Goal: Information Seeking & Learning: Learn about a topic

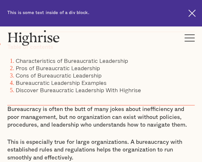
scroll to position [281, 0]
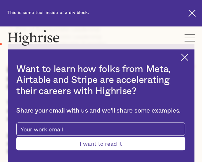
click at [189, 55] on img at bounding box center [184, 57] width 7 height 7
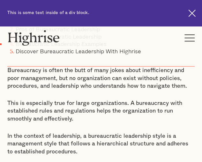
click at [146, 100] on p "This is especially true for large organizations. A bureaucracy with established…" at bounding box center [101, 110] width 188 height 23
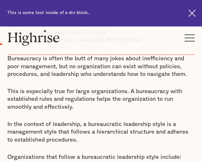
scroll to position [294, 0]
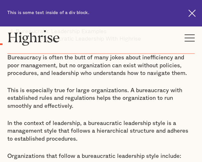
click at [131, 137] on p "In the context of leadership, a bureaucratic leadership style is a management s…" at bounding box center [101, 131] width 188 height 23
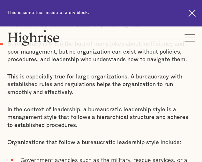
scroll to position [307, 0]
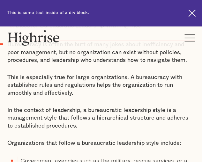
click at [163, 103] on div "Bureaucracy is often the butt of many jokes about inefficiency and poor managem…" at bounding box center [101, 162] width 188 height 242
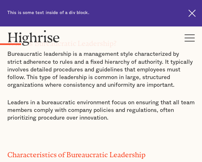
scroll to position [562, 0]
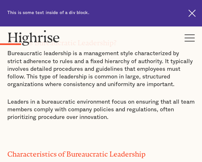
click at [162, 131] on p "‍" at bounding box center [101, 135] width 188 height 8
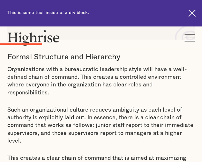
click at [162, 123] on p "Such an organizational culture reduces ambiguity as each level of authority is …" at bounding box center [101, 125] width 188 height 39
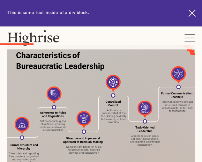
scroll to position [729, 0]
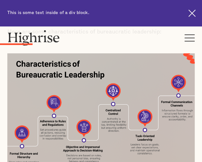
click at [170, 102] on img at bounding box center [101, 119] width 188 height 133
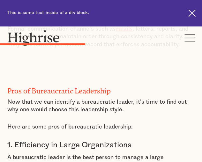
scroll to position [1496, 0]
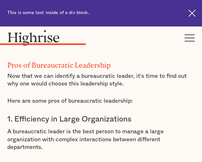
click at [173, 128] on p "A bureaucratic leader is the best person to manage a large organization with co…" at bounding box center [101, 139] width 188 height 23
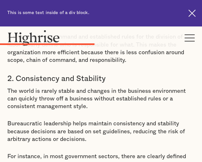
scroll to position [1624, 0]
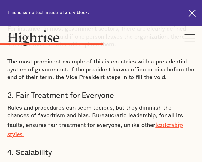
scroll to position [1752, 0]
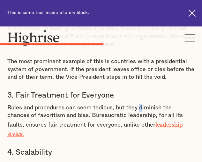
click at [140, 104] on p "Rules and procedures can seem tedious, but they diminish the chances of favorit…" at bounding box center [101, 121] width 188 height 34
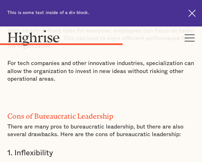
scroll to position [2032, 0]
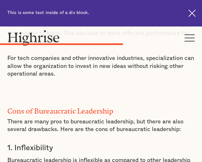
click at [141, 93] on div "Pros of Bureaucratic Leadership Now that we can identify a bureaucratic leader,…" at bounding box center [101, 32] width 188 height 1039
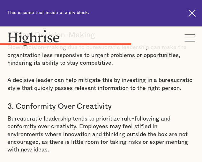
scroll to position [2237, 0]
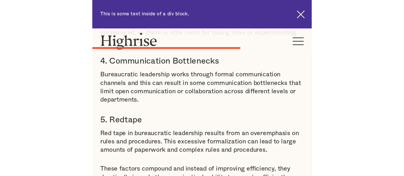
scroll to position [2377, 0]
